Goal: Information Seeking & Learning: Learn about a topic

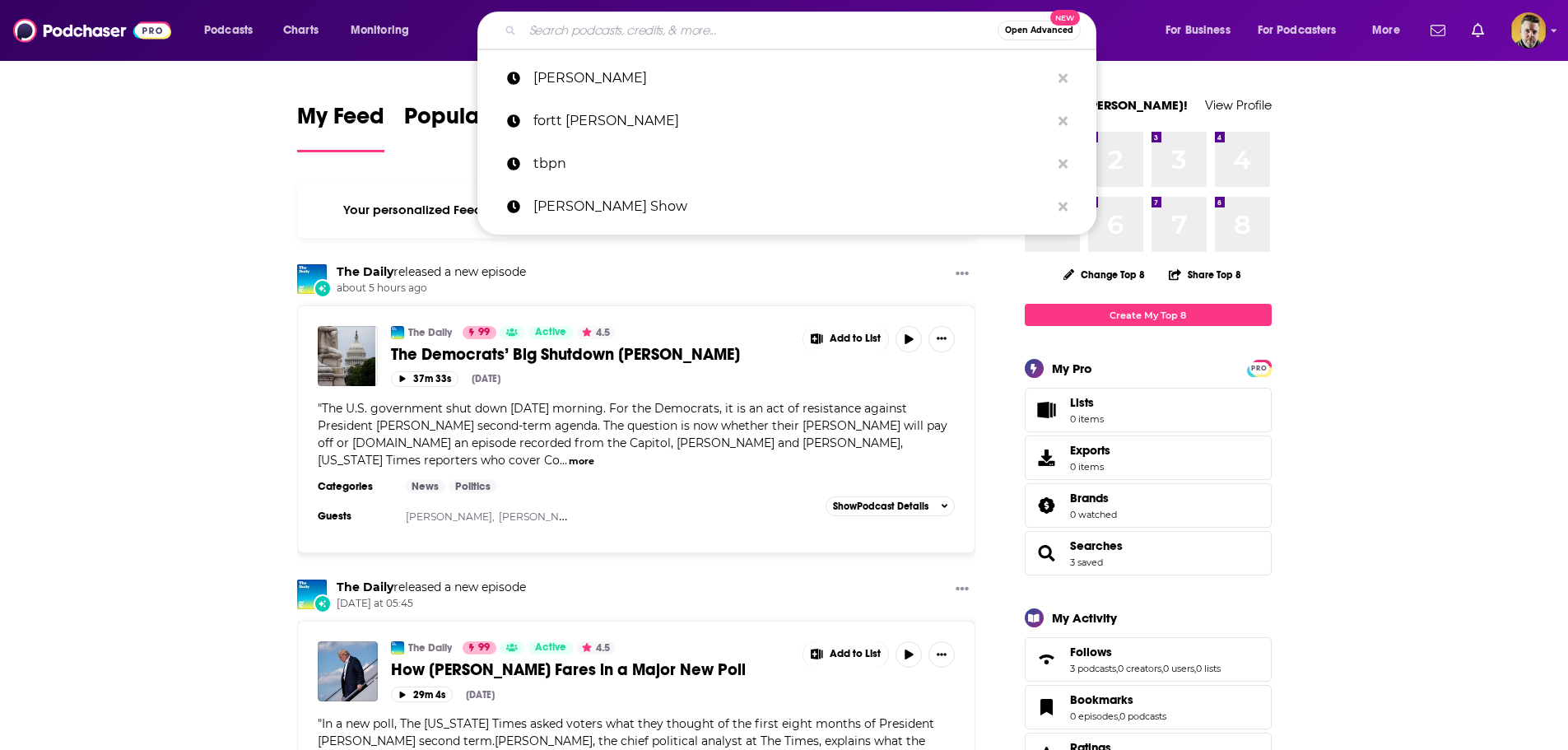
click at [636, 34] on input "Search podcasts, credits, & more..." at bounding box center [760, 31] width 475 height 26
paste input "SOC Unlocked: Tales from the Cybersecurity Frontline"
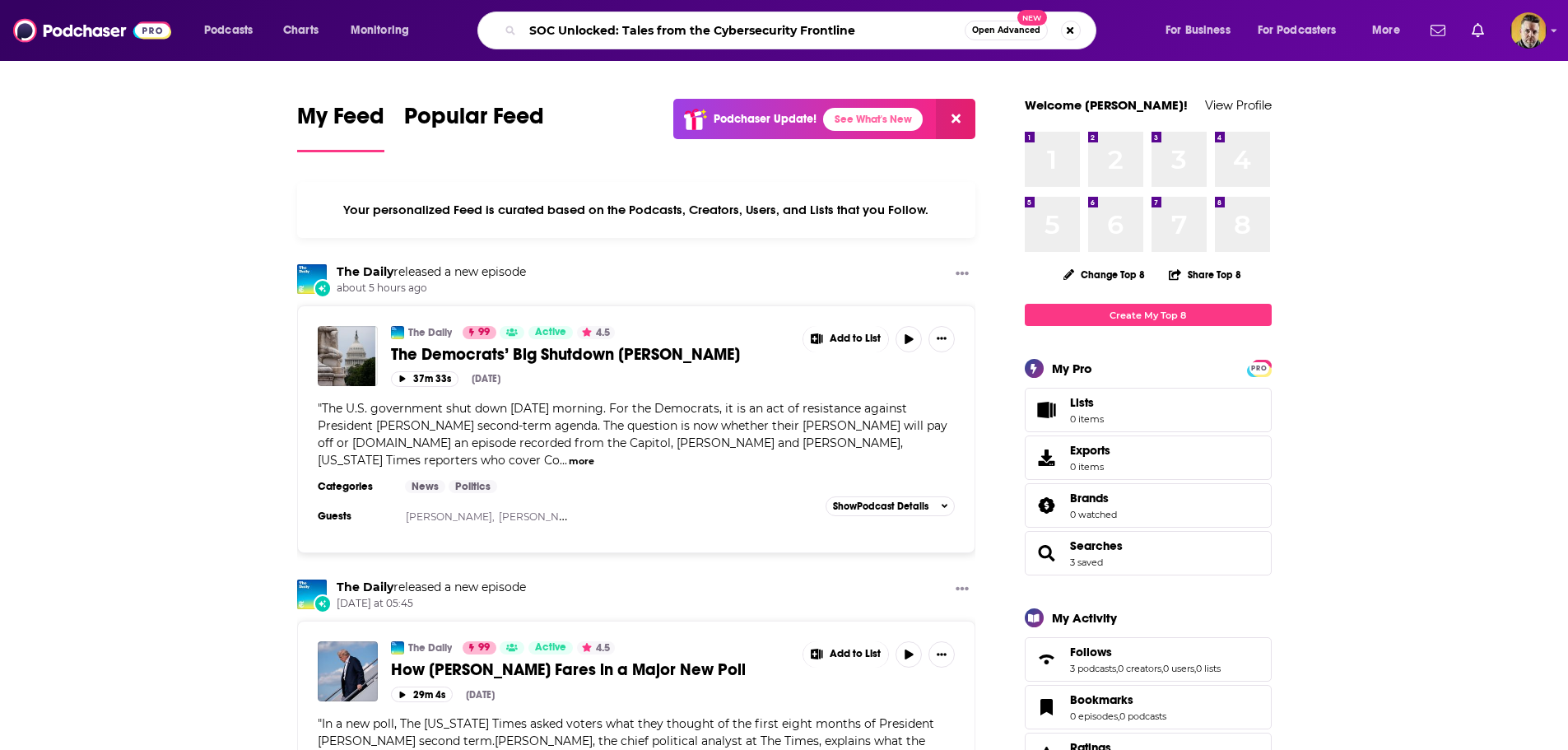
type input "SOC Unlocked: Tales from the Cybersecurity Frontline"
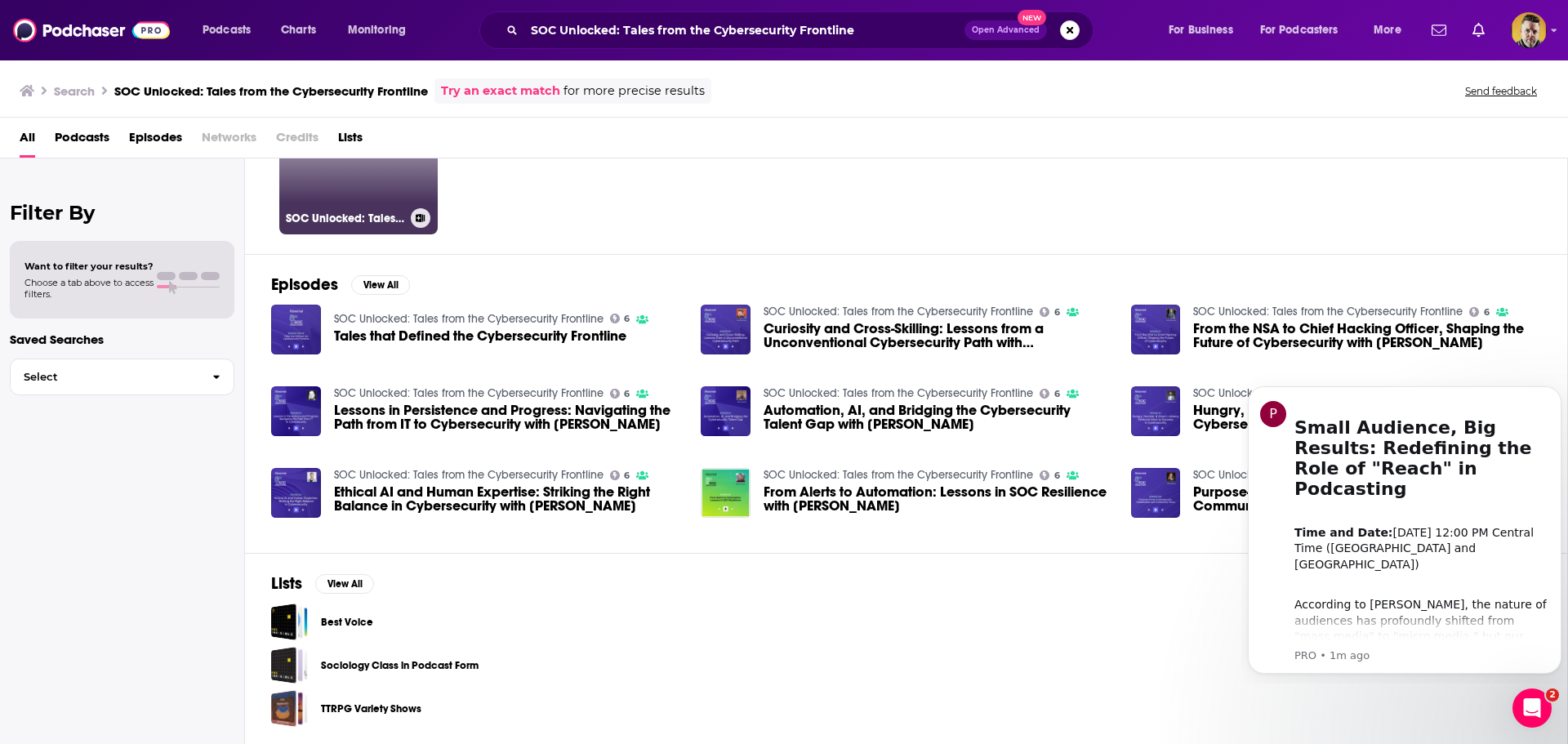
click at [383, 190] on link "6 SOC Unlocked: Tales from the Cybersecurity Frontline" at bounding box center [358, 155] width 158 height 158
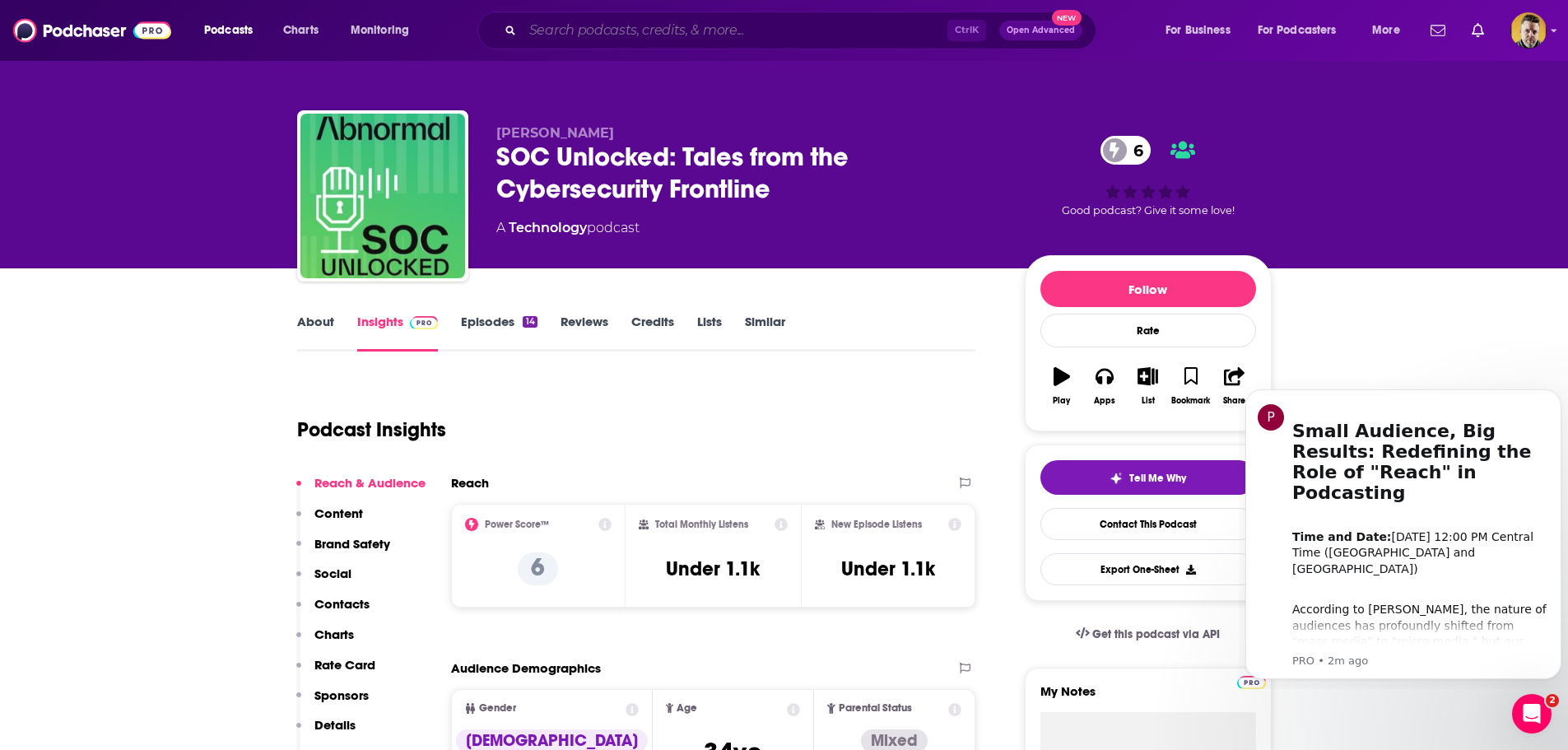
click at [583, 26] on input "Search podcasts, credits, & more..." at bounding box center [735, 31] width 425 height 26
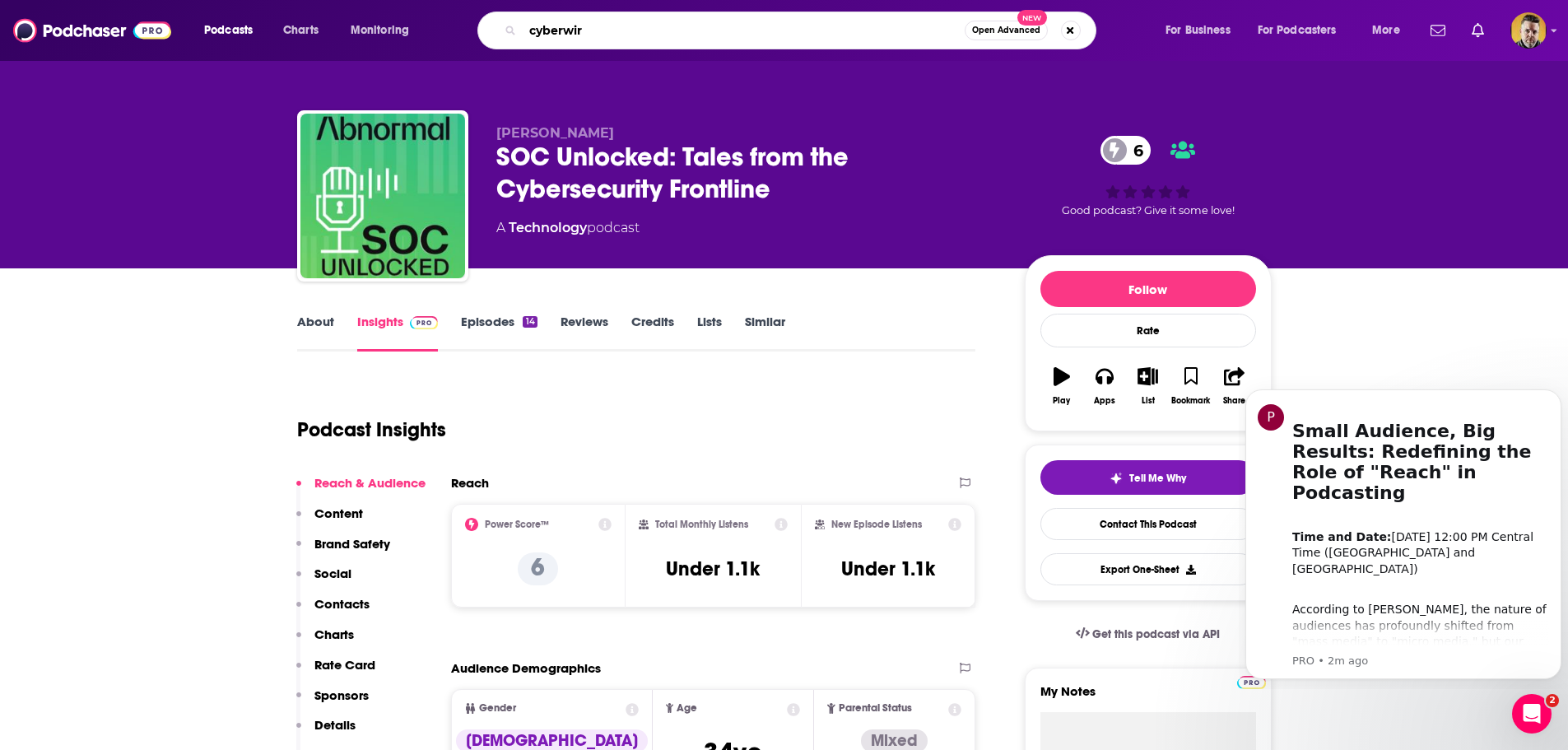
type input "cyberwire"
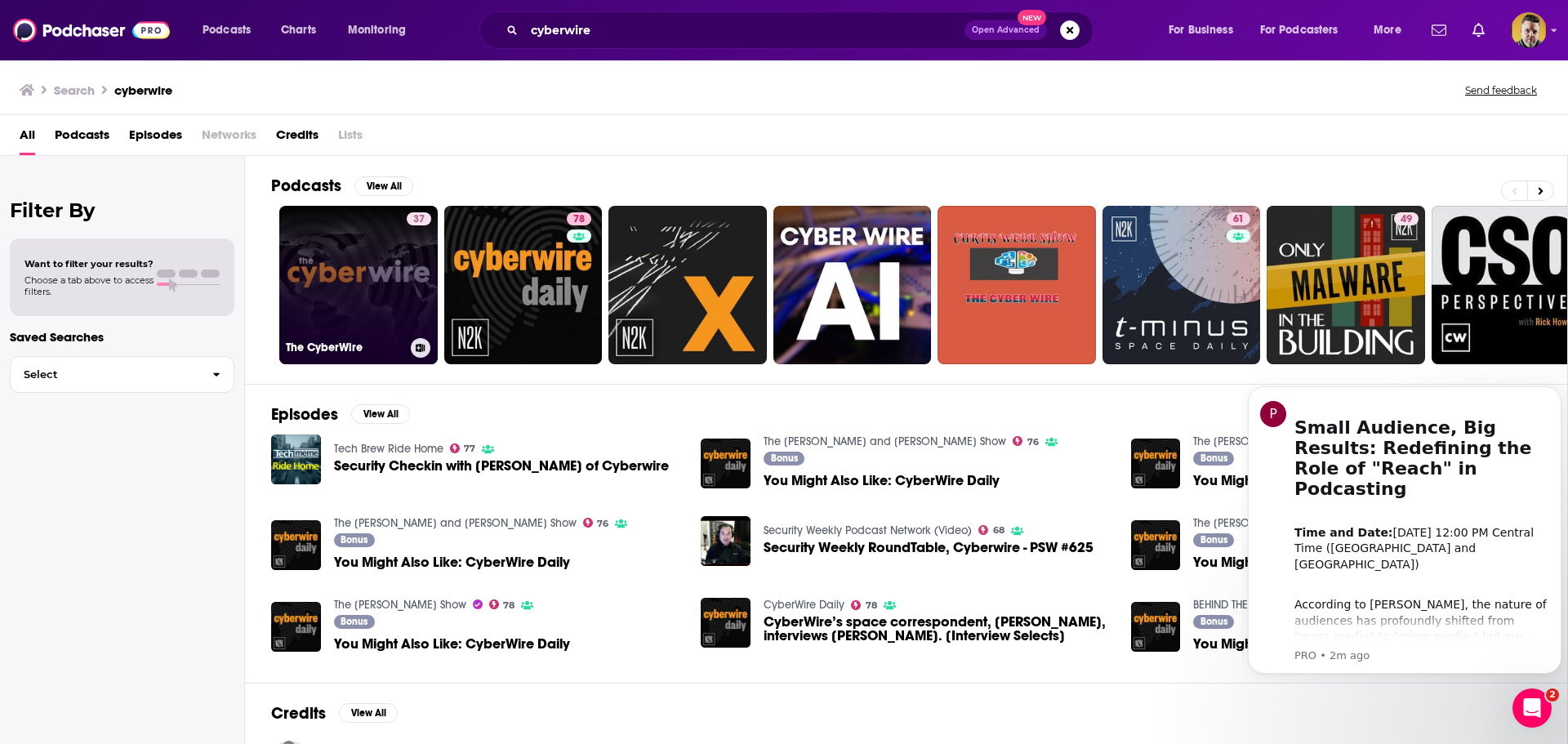
click at [358, 256] on link "37 The CyberWire" at bounding box center [358, 285] width 158 height 158
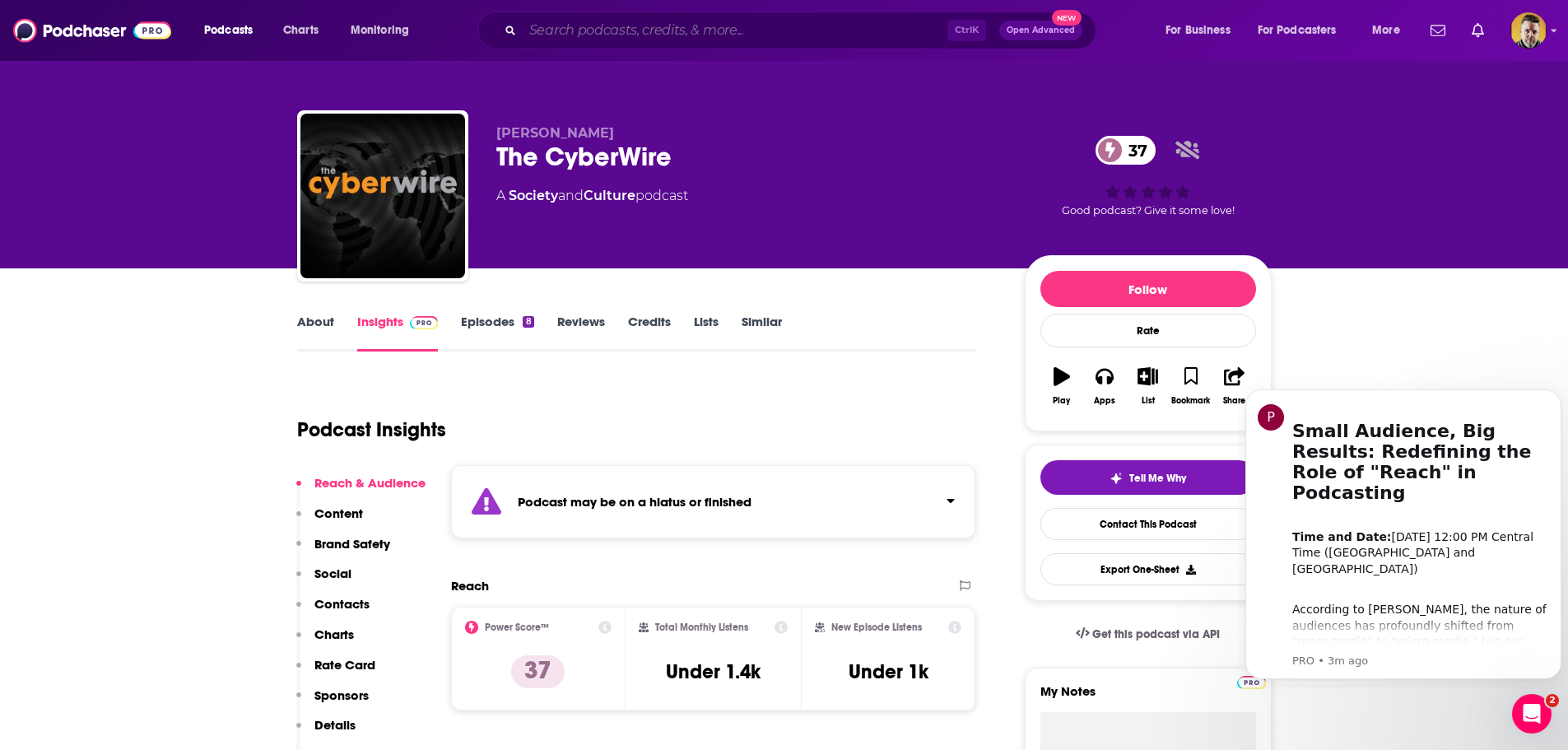
click at [766, 33] on input "Search podcasts, credits, & more..." at bounding box center [735, 31] width 425 height 26
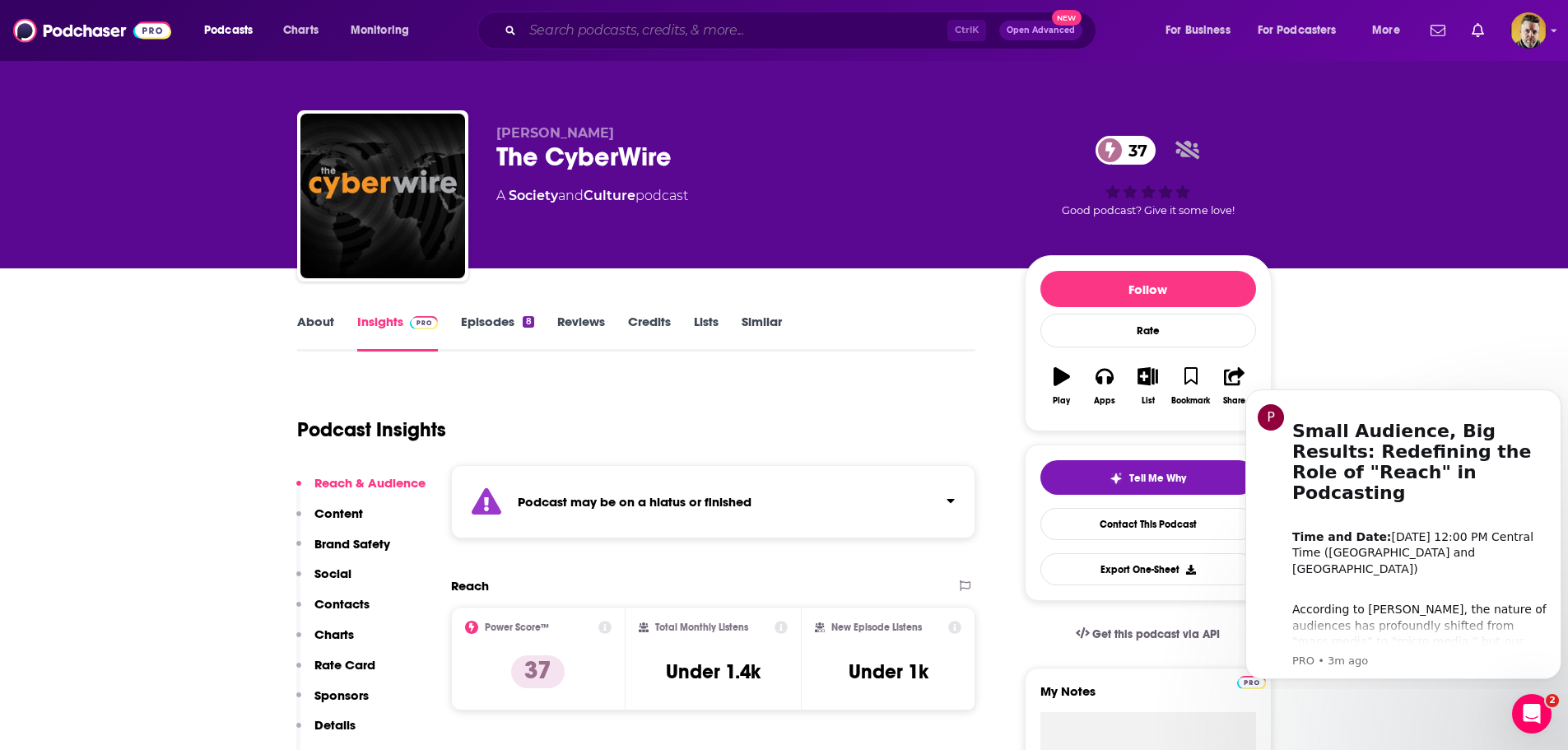
click at [550, 29] on input "Search podcasts, credits, & more..." at bounding box center [735, 31] width 425 height 26
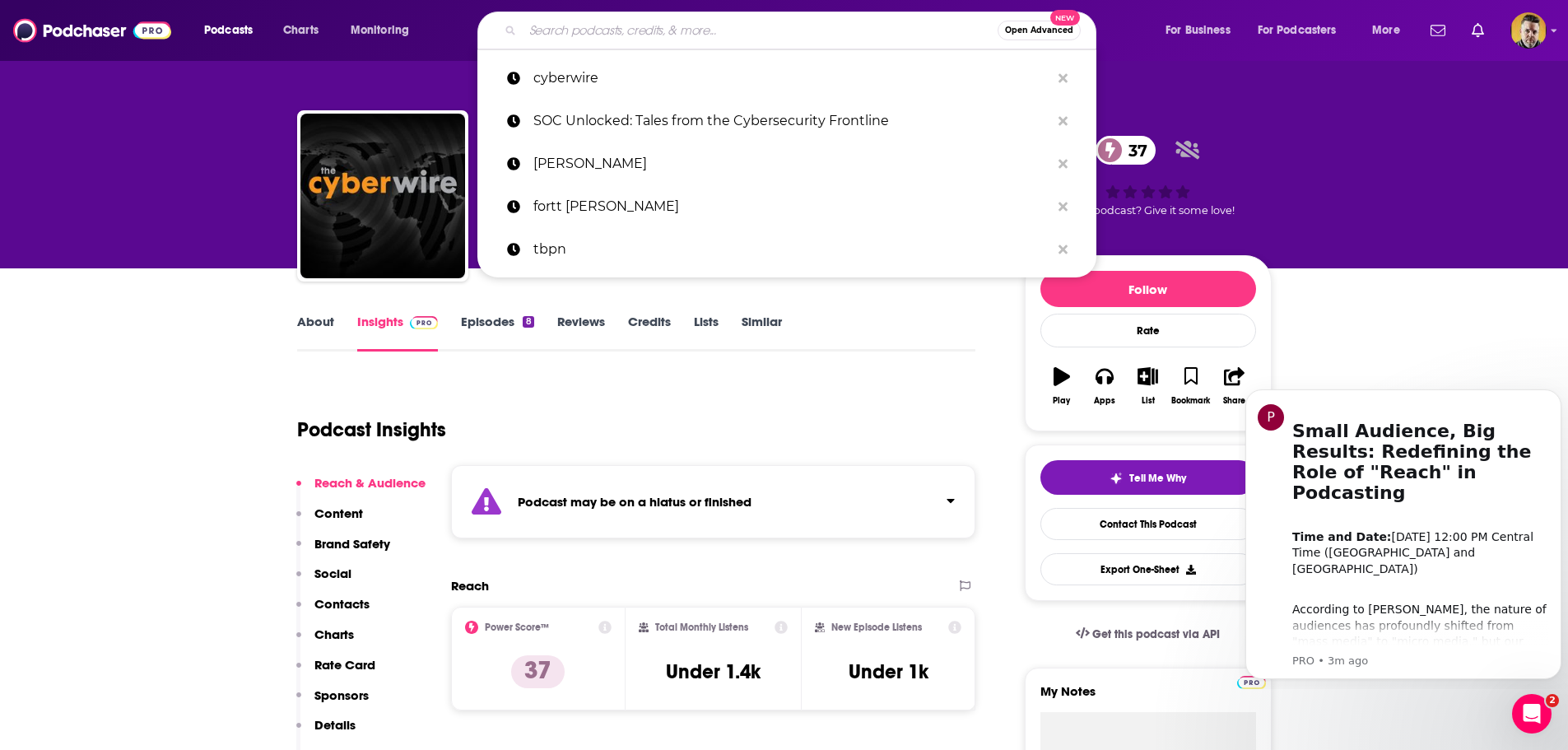
paste input "CISO Series / Cyber Security Headlines –"
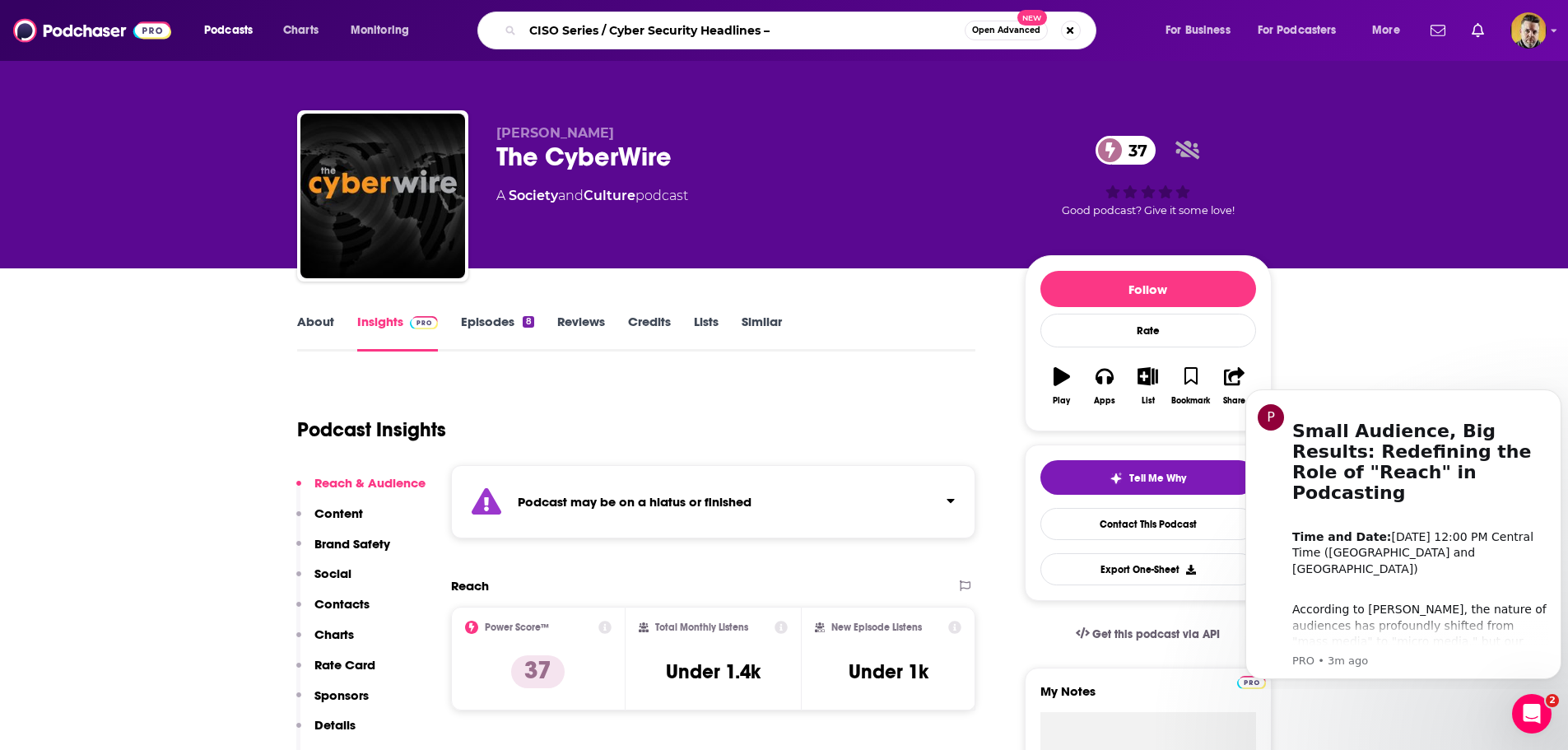
type input "CISO Series / Cyber Security Headlines"
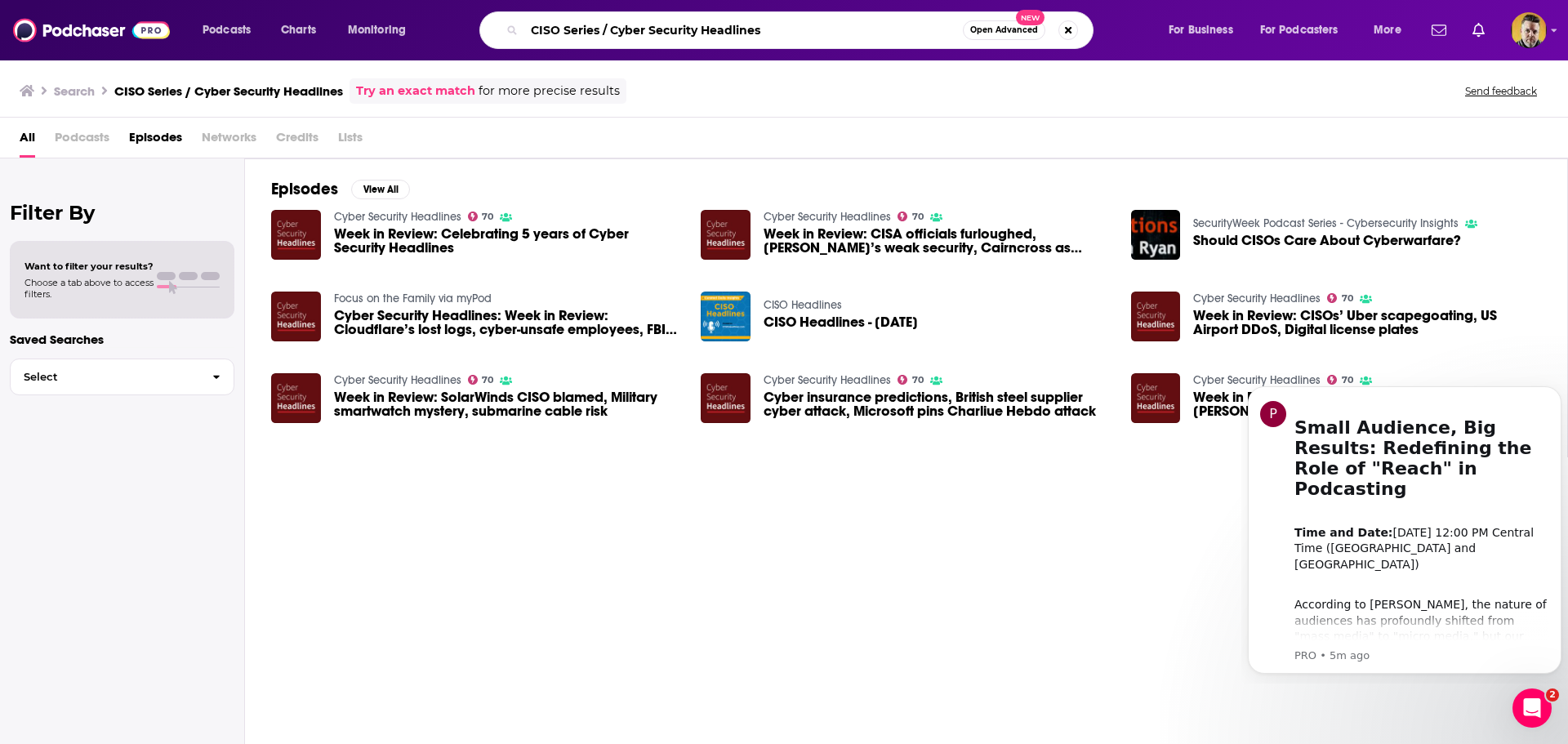
drag, startPoint x: 782, startPoint y: 34, endPoint x: 511, endPoint y: 15, distance: 271.7
click at [511, 17] on div "CISO Series / Cyber Security Headlines Open Advanced New" at bounding box center [786, 30] width 614 height 38
type input "smashing security"
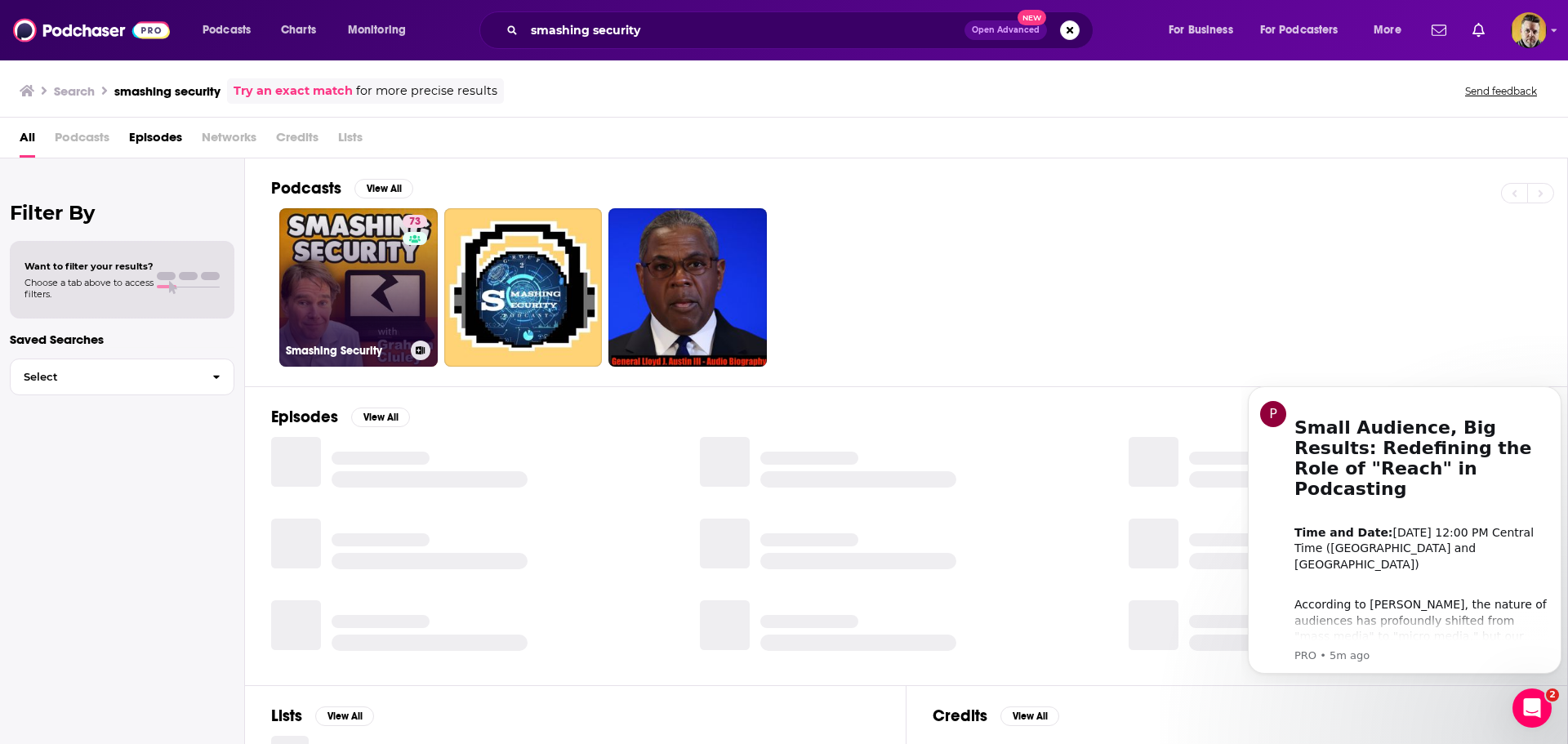
click at [380, 294] on link "73 Smashing Security" at bounding box center [358, 287] width 158 height 158
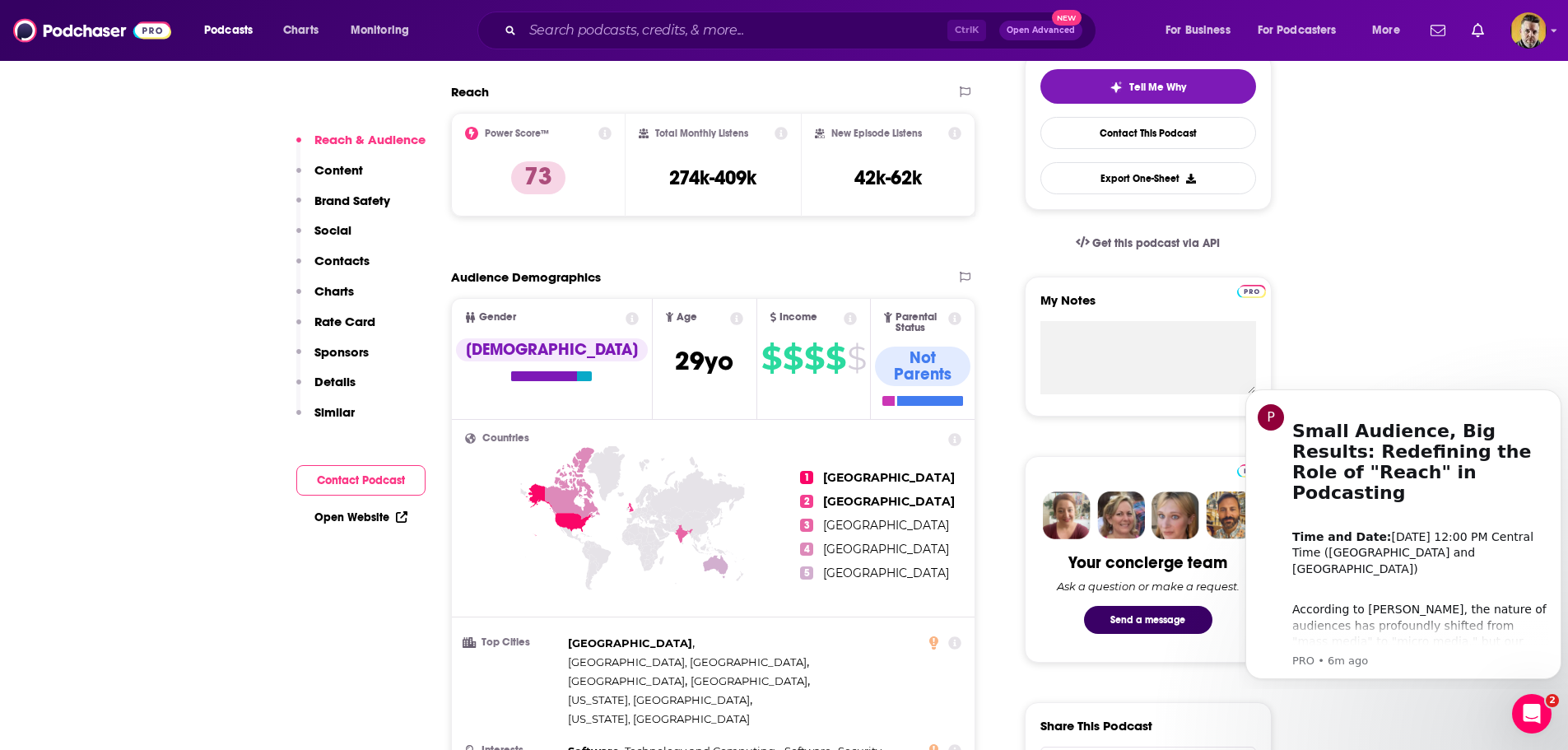
scroll to position [83, 0]
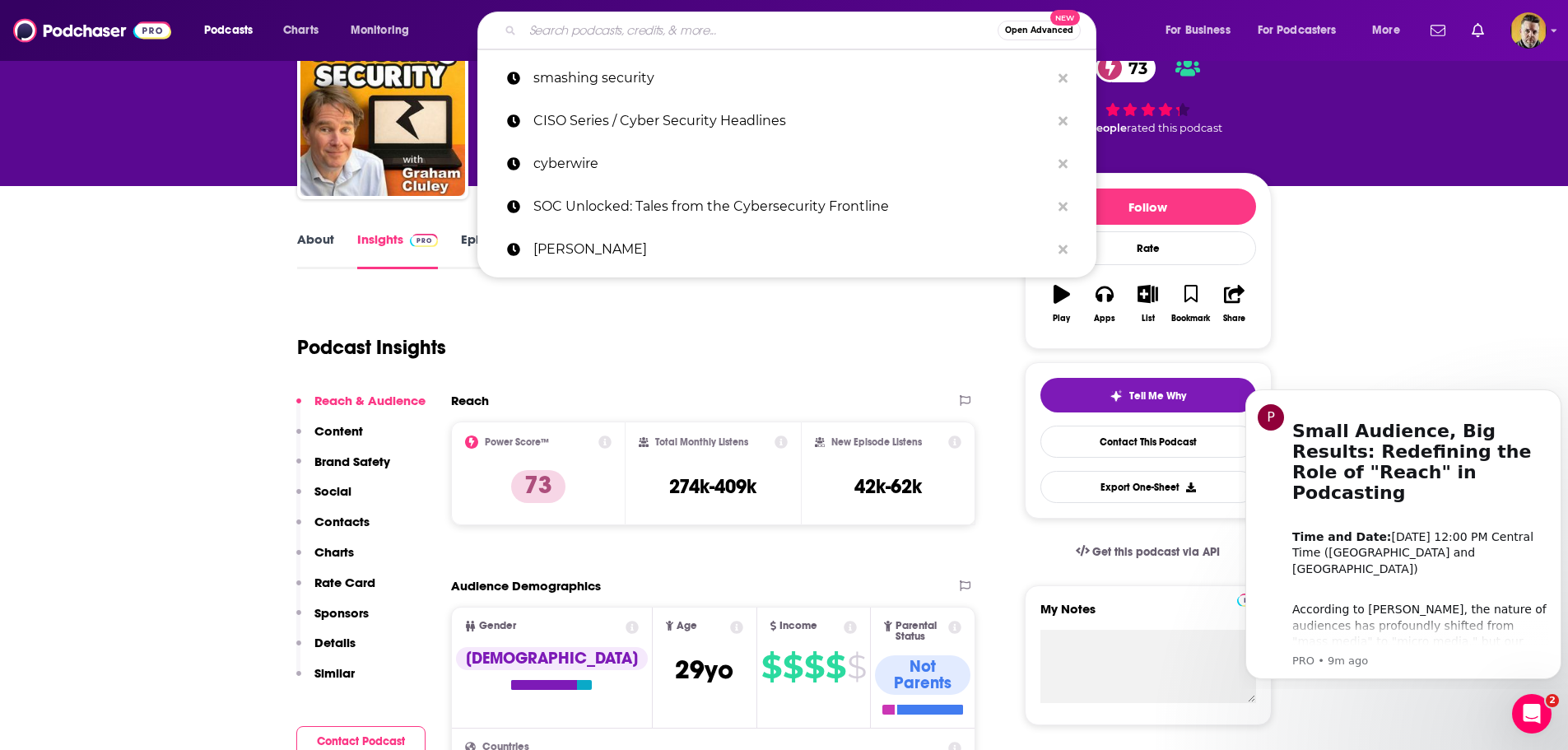
drag, startPoint x: 747, startPoint y: 26, endPoint x: 722, endPoint y: 34, distance: 26.2
click at [722, 24] on input "Search podcasts, credits, & more..." at bounding box center [760, 31] width 475 height 26
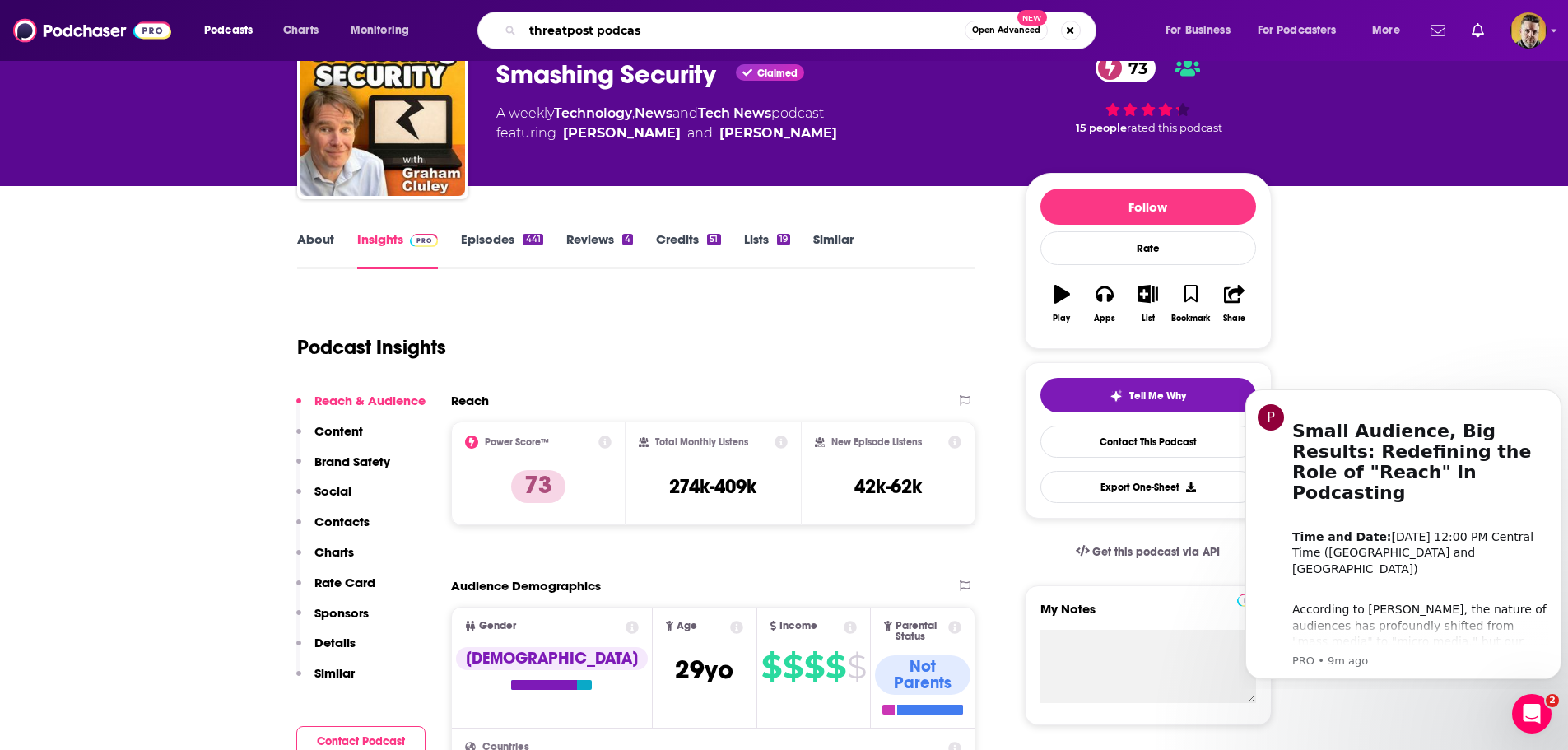
type input "threatpost podcast"
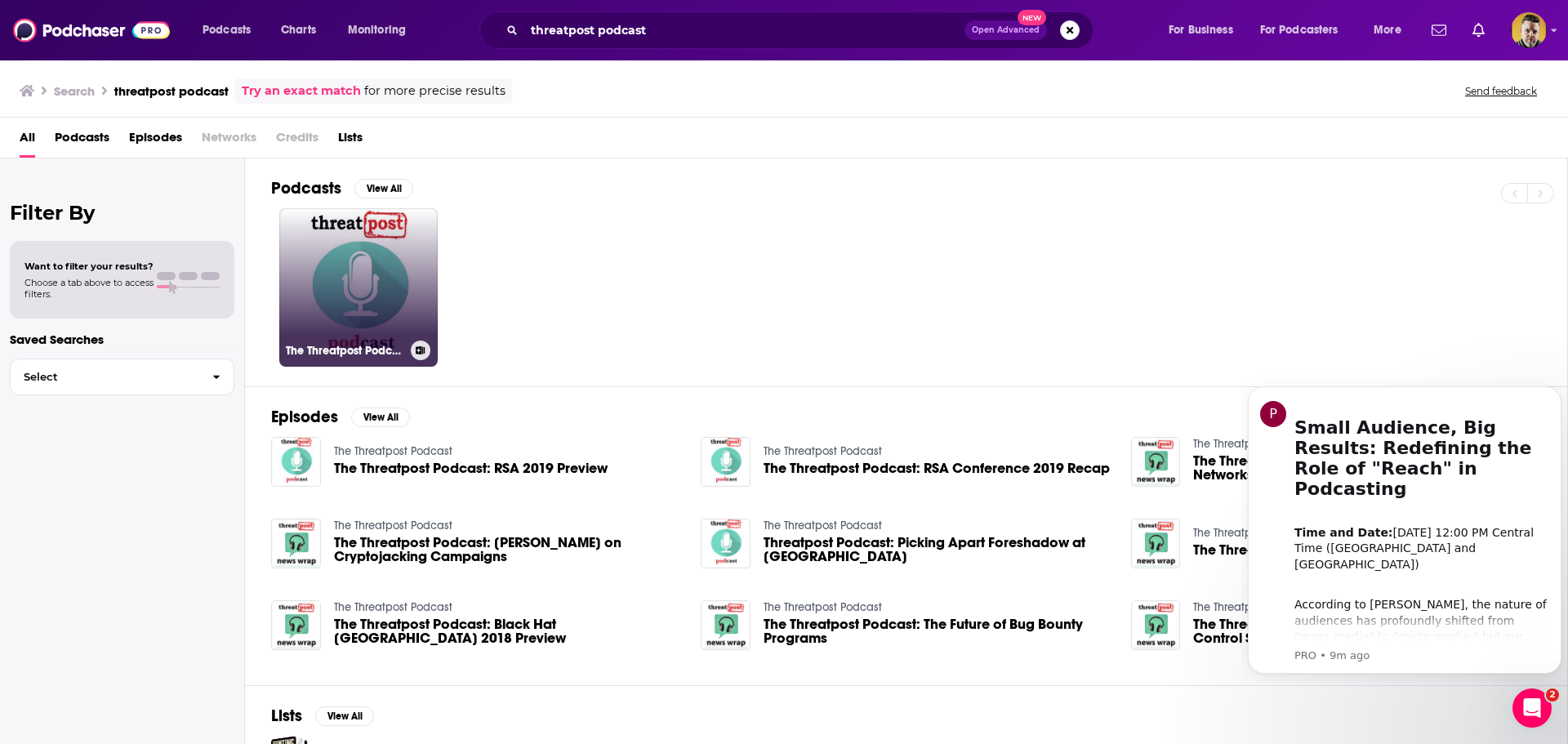
click at [355, 334] on link "The Threatpost Podcast" at bounding box center [358, 287] width 158 height 158
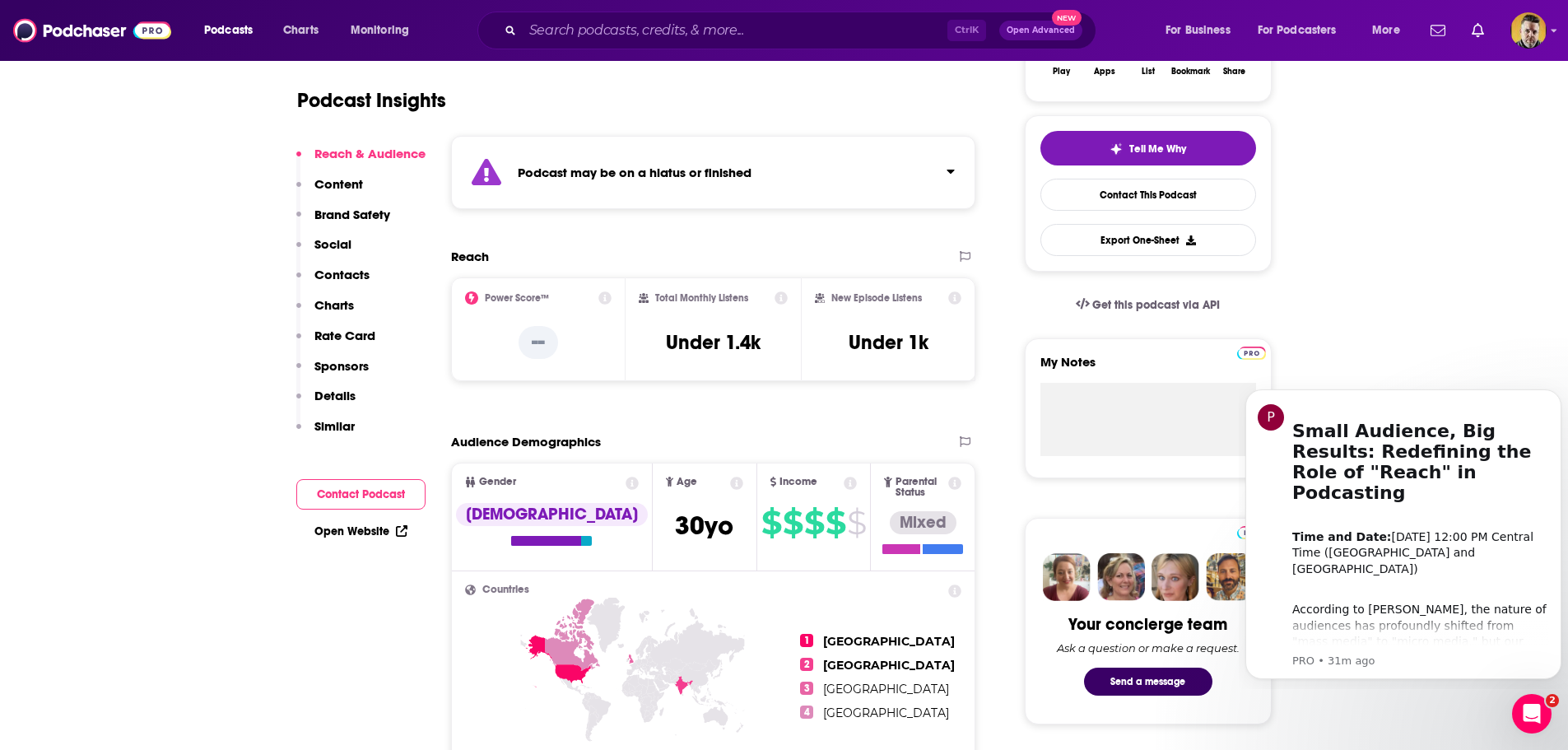
scroll to position [83, 0]
